Goal: Task Accomplishment & Management: Manage account settings

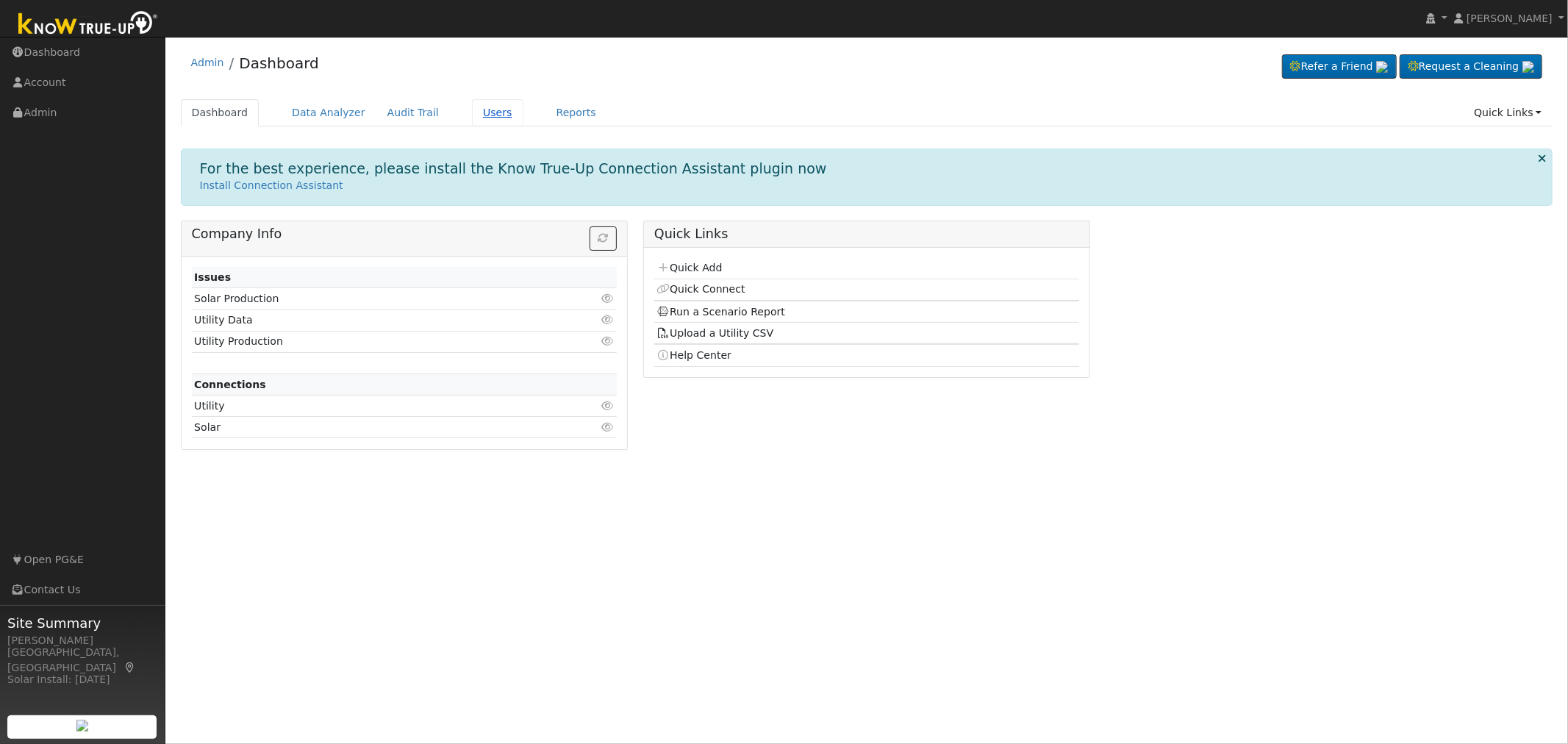
click at [475, 116] on link "Users" at bounding box center [497, 112] width 51 height 27
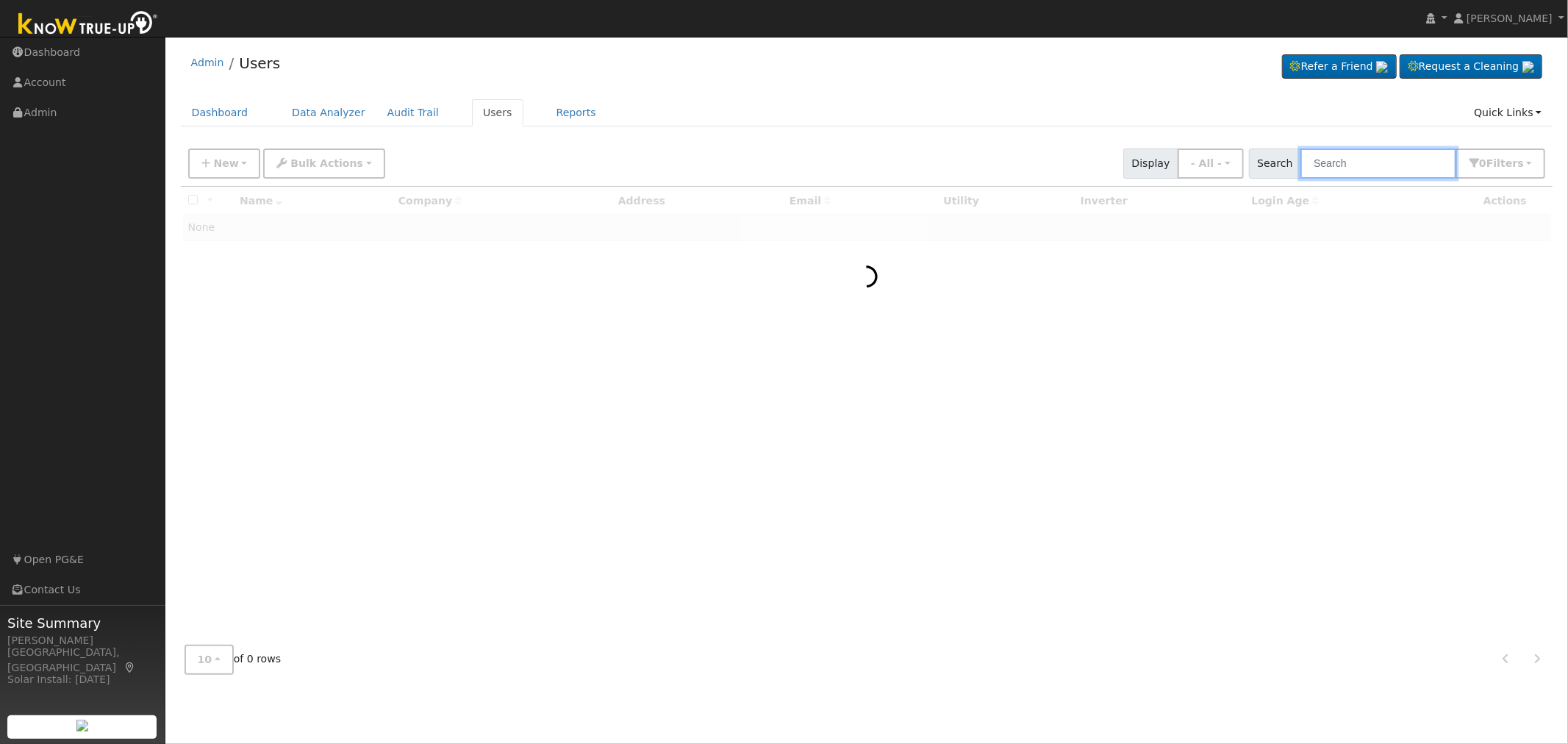
click at [1394, 165] on input "text" at bounding box center [1378, 163] width 156 height 30
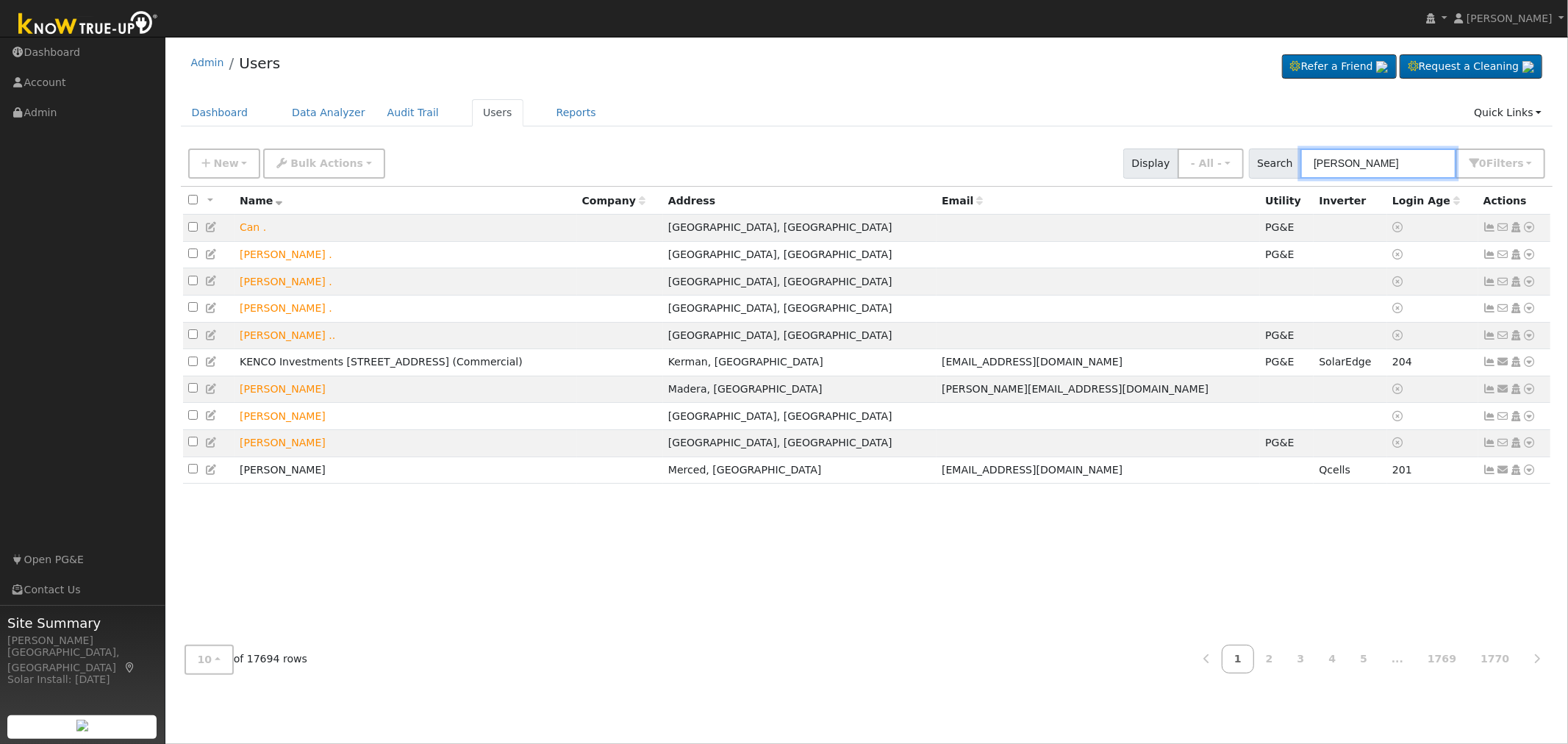
type input "[PERSON_NAME]"
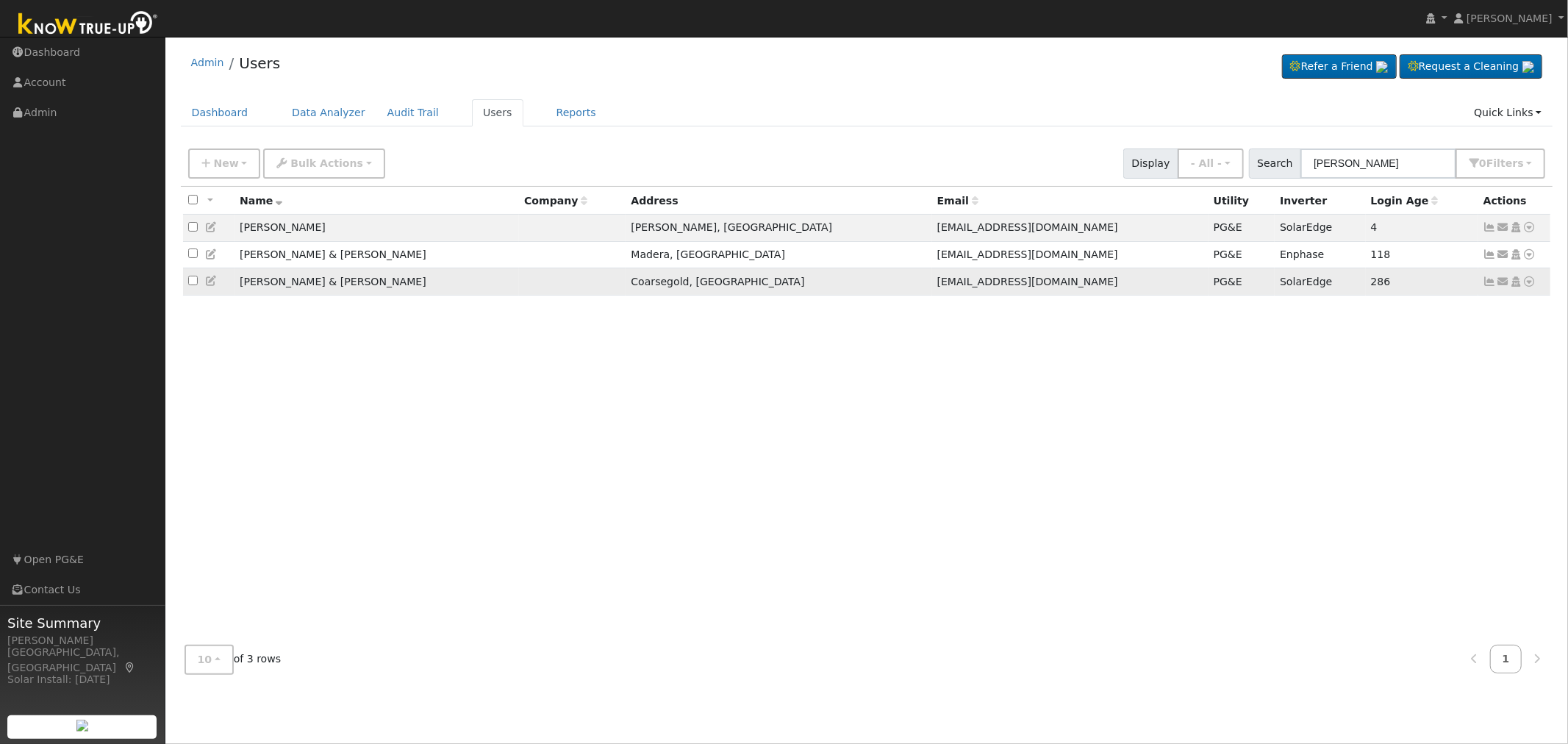
click at [1517, 287] on icon at bounding box center [1516, 281] width 13 height 11
